Goal: Information Seeking & Learning: Learn about a topic

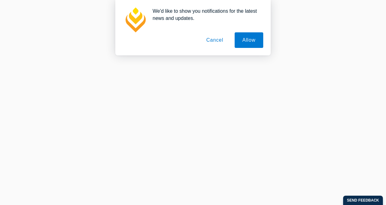
scroll to position [280, 0]
click at [252, 40] on button "Allow" at bounding box center [249, 40] width 29 height 16
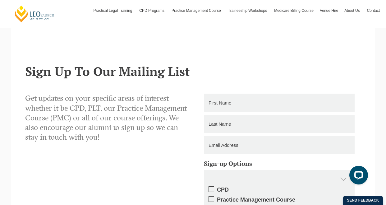
scroll to position [435, 0]
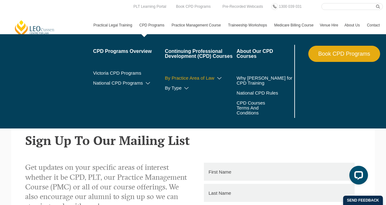
click at [218, 79] on icon at bounding box center [220, 78] width 6 height 4
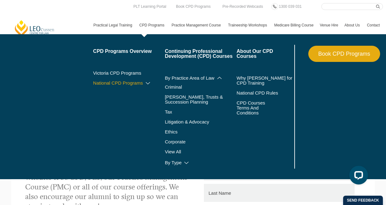
click at [147, 84] on icon at bounding box center [148, 83] width 6 height 4
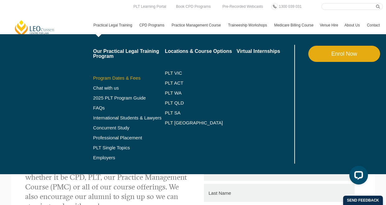
click at [124, 79] on link "Program Dates & Fees" at bounding box center [129, 78] width 72 height 5
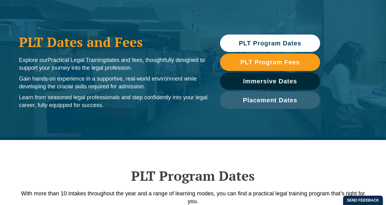
scroll to position [31, 0]
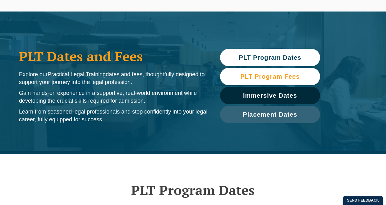
click at [249, 76] on span "PLT Program Fees" at bounding box center [269, 76] width 59 height 6
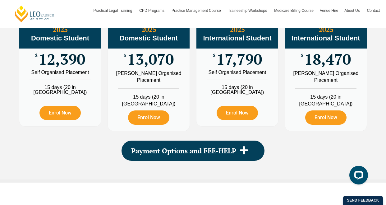
scroll to position [784, 0]
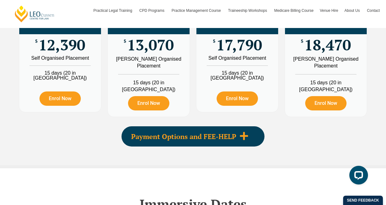
click at [169, 133] on span "Payment Options and FEE-HELP" at bounding box center [183, 136] width 105 height 7
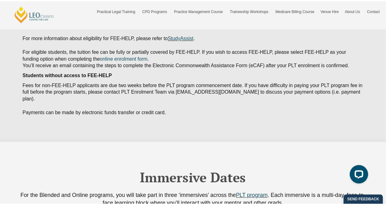
scroll to position [939, 0]
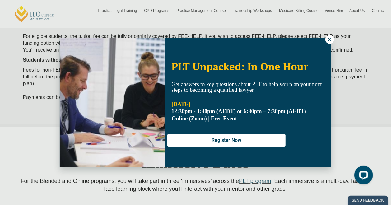
click at [327, 42] on button at bounding box center [329, 39] width 9 height 9
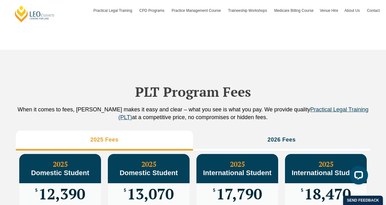
scroll to position [566, 0]
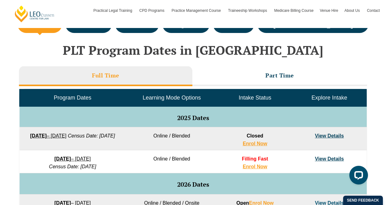
scroll to position [249, 0]
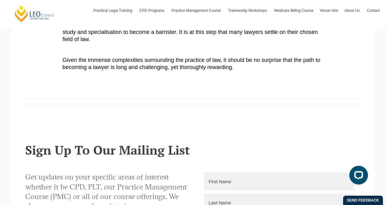
scroll to position [321, 0]
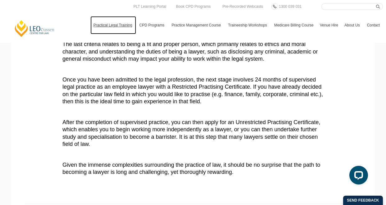
click at [117, 13] on nav "Practical Legal Training Our Practical Legal Training Program Program Dates & F…" at bounding box center [237, 22] width 293 height 24
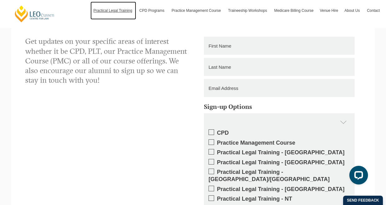
scroll to position [560, 0]
